Goal: Find specific page/section: Find specific page/section

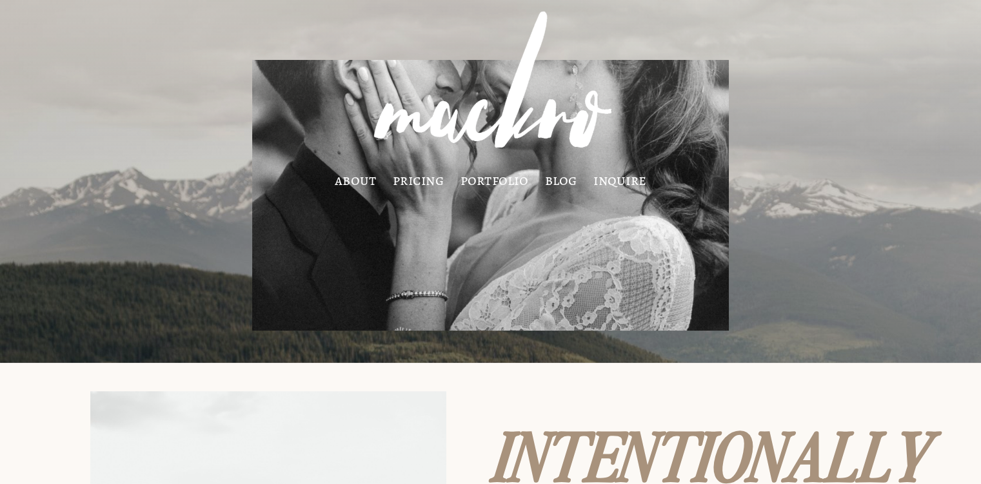
click at [430, 182] on link "pricing" at bounding box center [418, 180] width 51 height 10
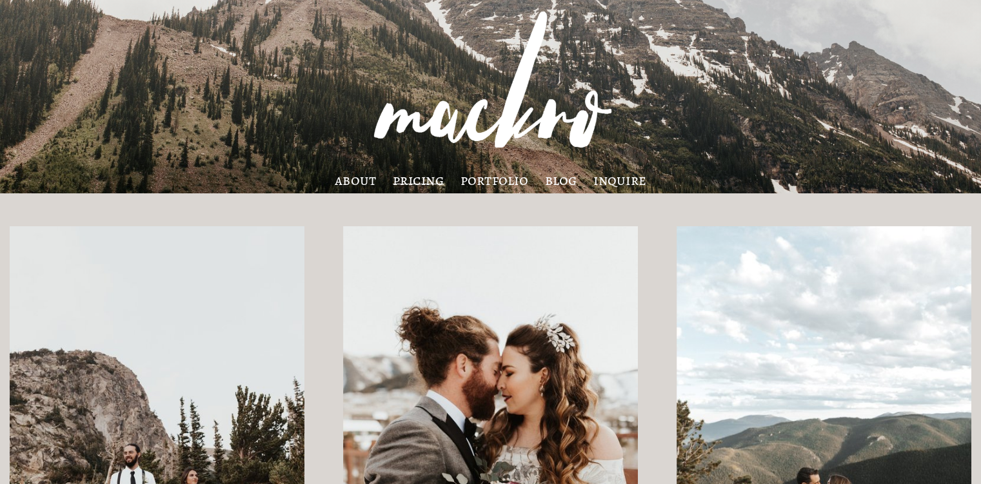
click at [362, 181] on link "about" at bounding box center [355, 180] width 41 height 10
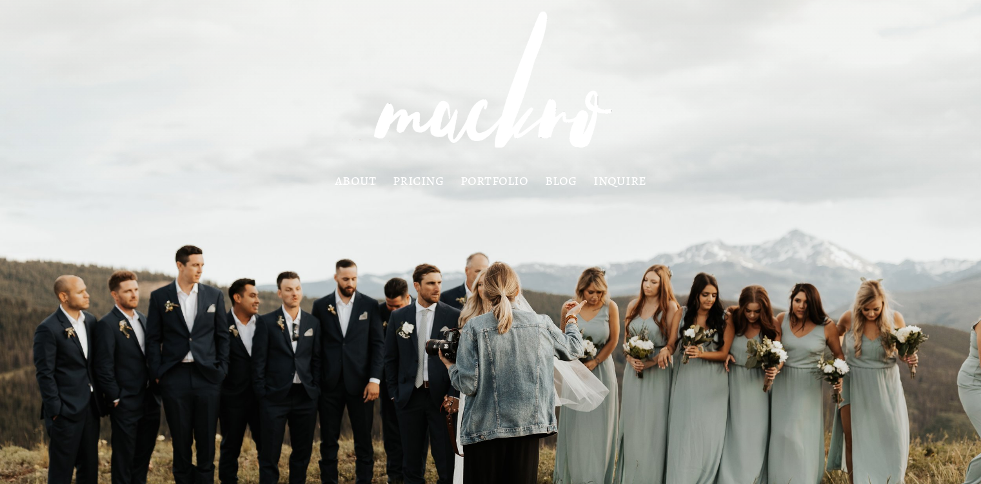
click at [417, 181] on link "pricing" at bounding box center [418, 180] width 51 height 10
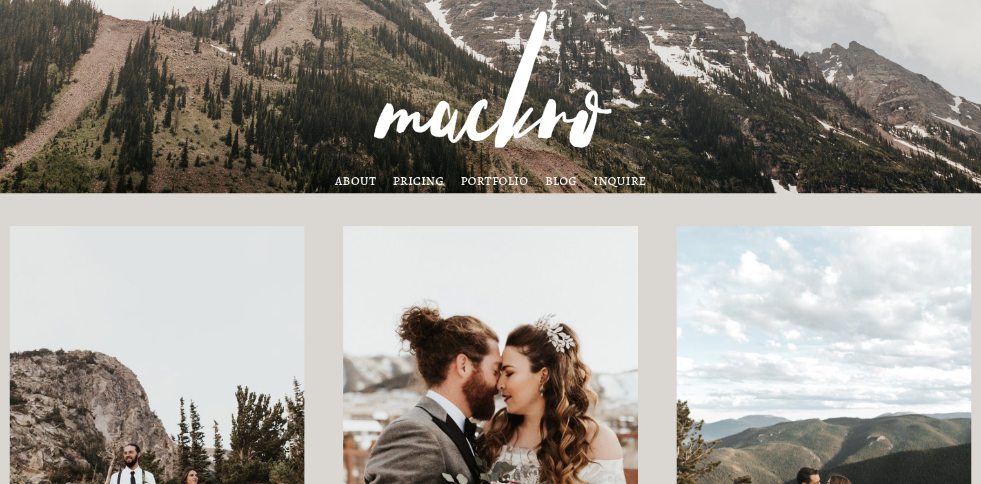
click at [497, 181] on link "portfolio" at bounding box center [494, 180] width 68 height 10
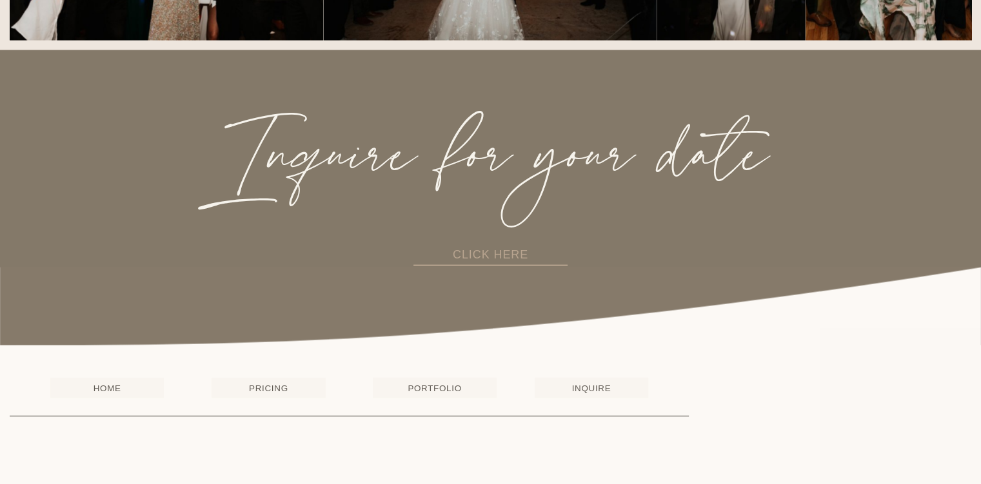
scroll to position [2684, 0]
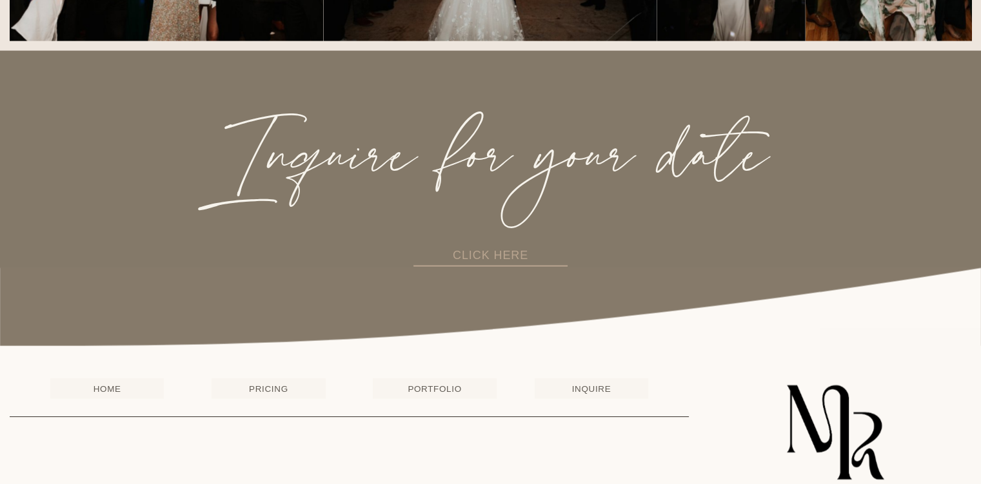
click at [482, 267] on link "CLICK HERE" at bounding box center [490, 256] width 154 height 21
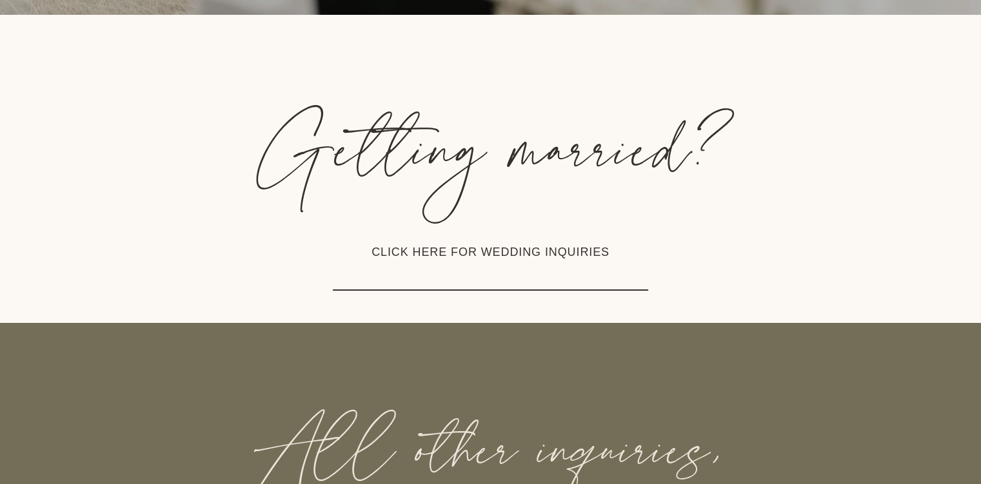
scroll to position [327, 0]
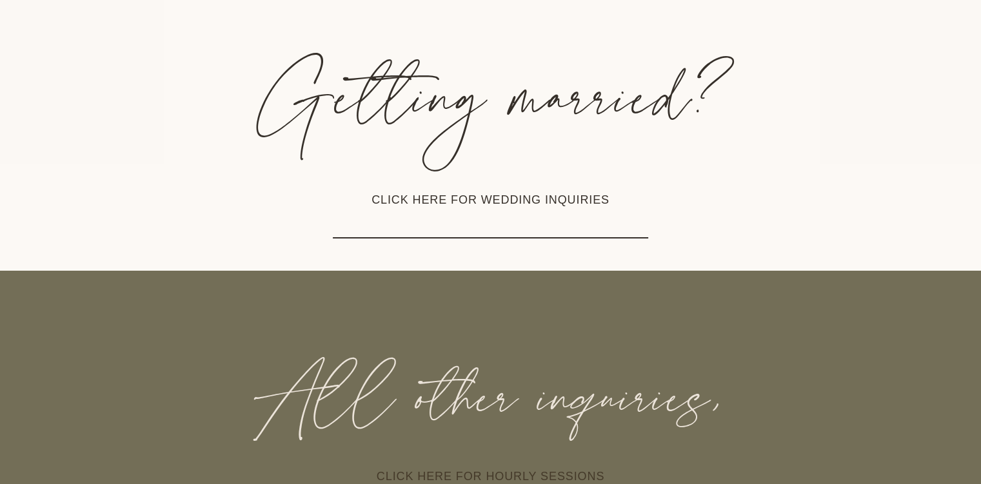
click at [513, 226] on link "CLICK HERE FOR WEDDING INQUIRIES" at bounding box center [491, 201] width 316 height 76
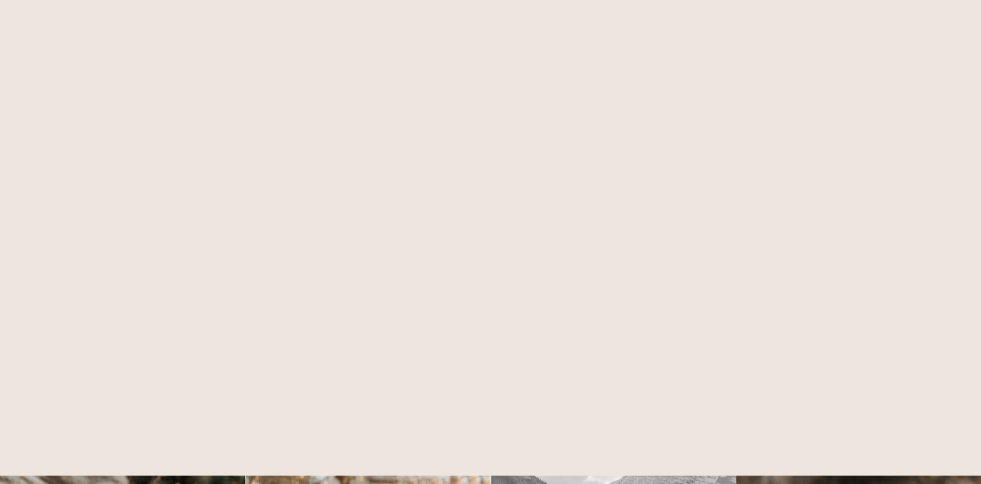
scroll to position [1298, 0]
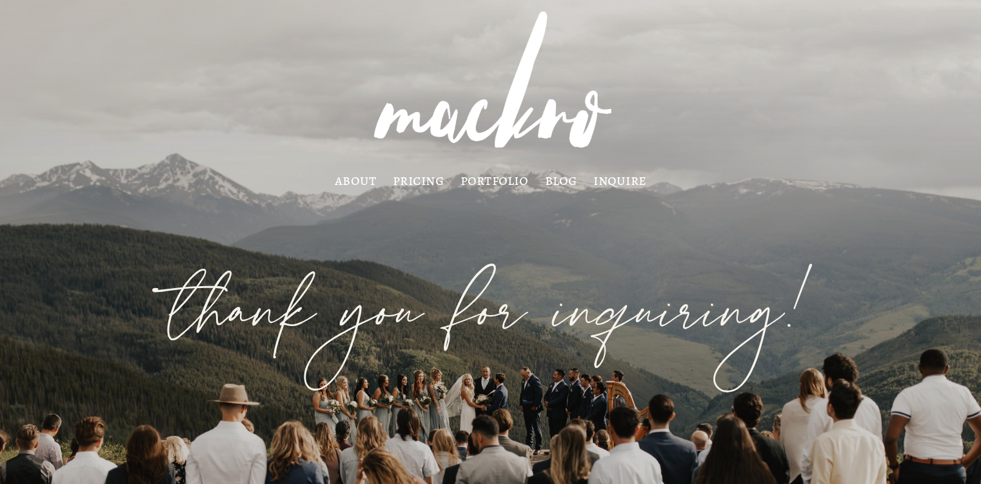
click at [351, 180] on link "about" at bounding box center [355, 180] width 41 height 10
